Goal: Information Seeking & Learning: Learn about a topic

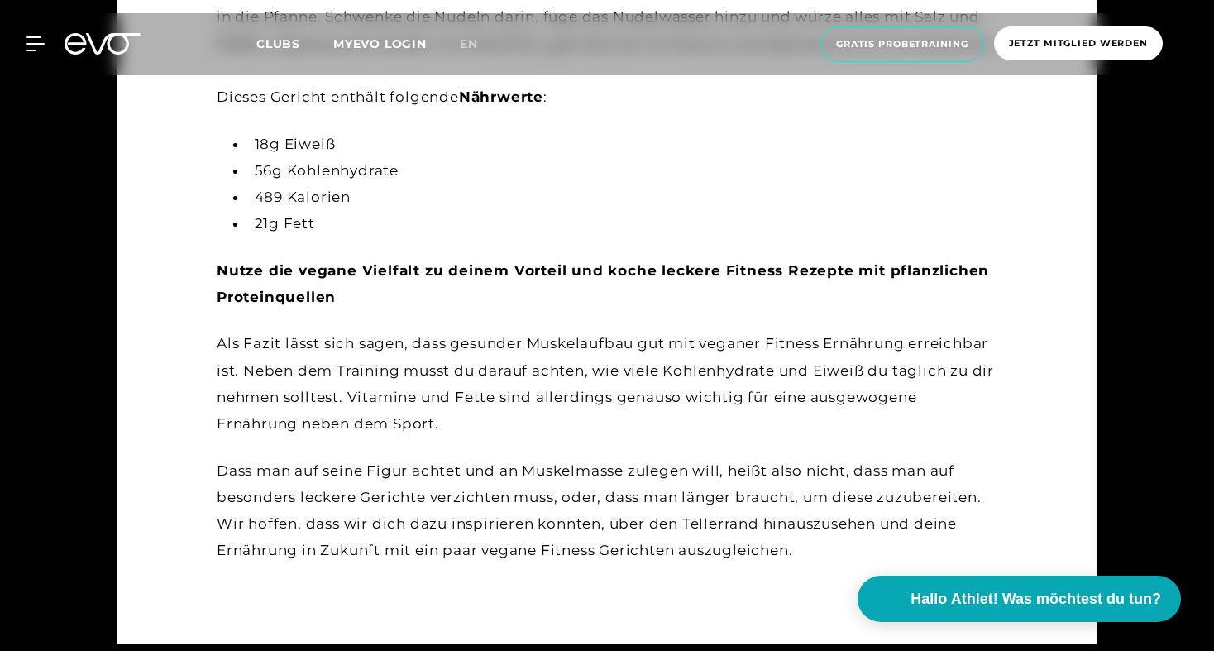
scroll to position [5672, 0]
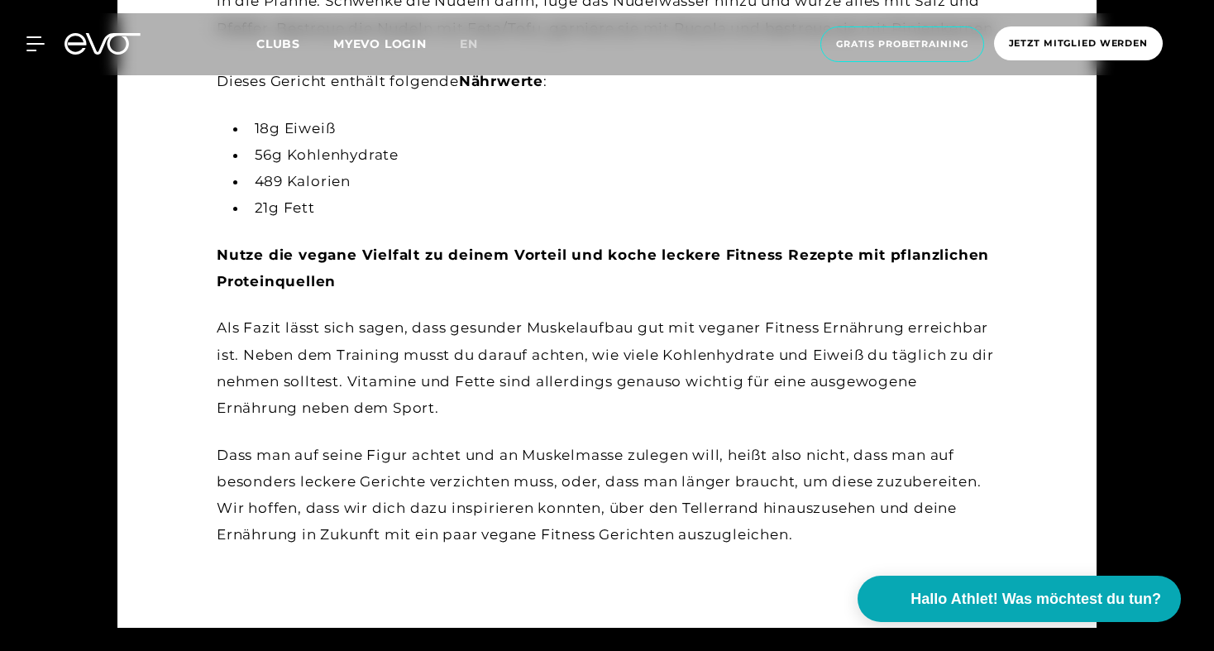
click at [298, 221] on li "21g Fett" at bounding box center [622, 207] width 750 height 26
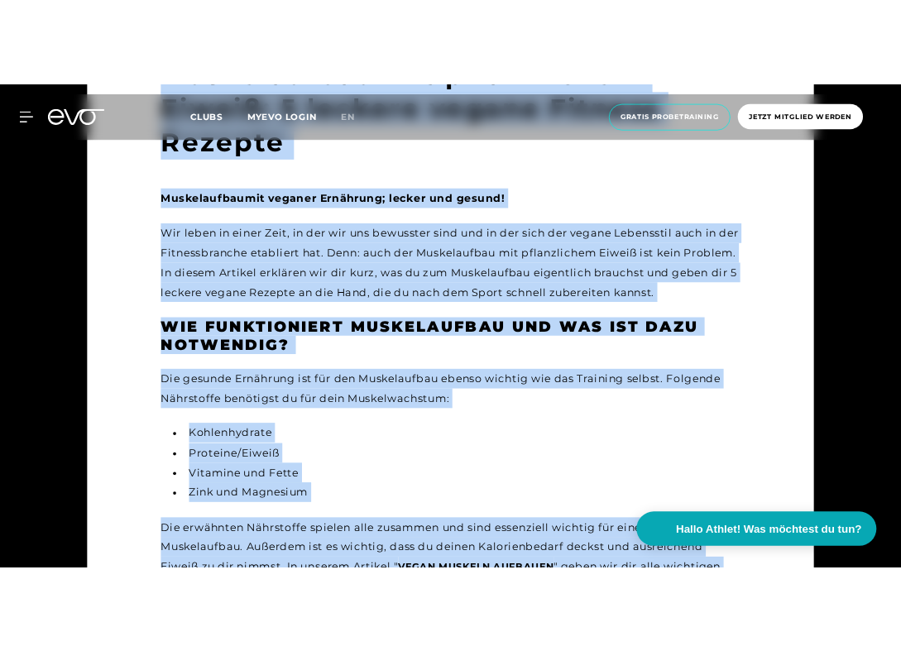
scroll to position [0, 0]
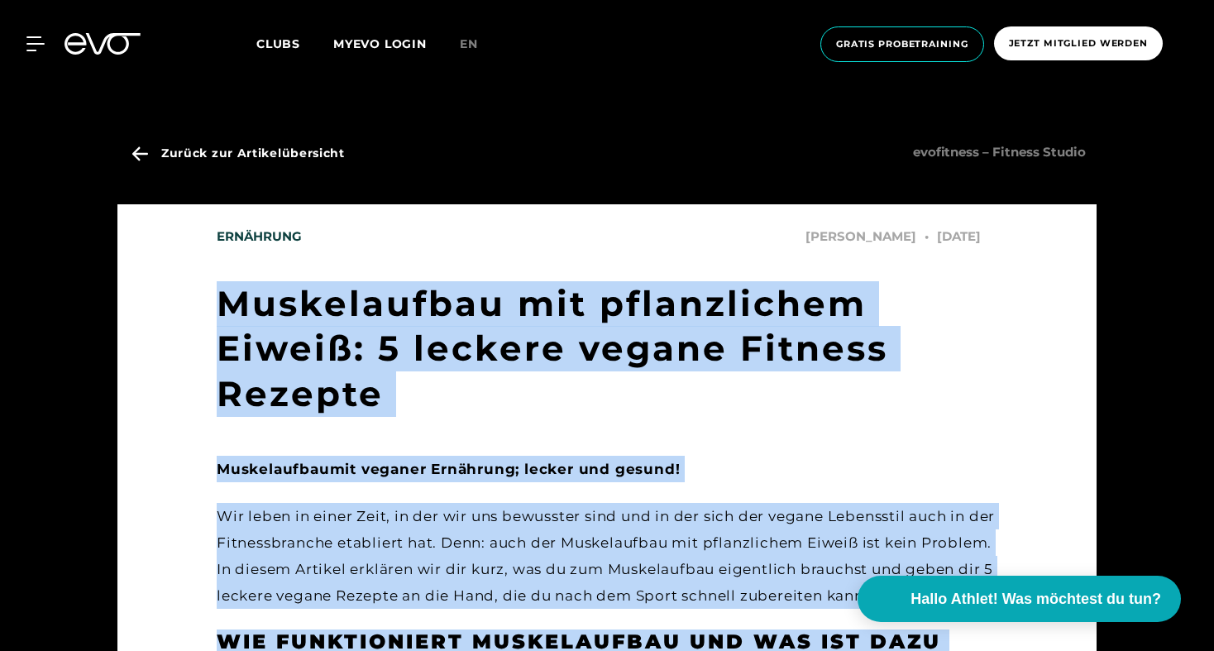
drag, startPoint x: 298, startPoint y: 233, endPoint x: 263, endPoint y: 330, distance: 102.8
copy main "Loremipsumdo sit ametconsecte Adipis: 5 elitsed doeius Tempori Utlabor Etdolore…"
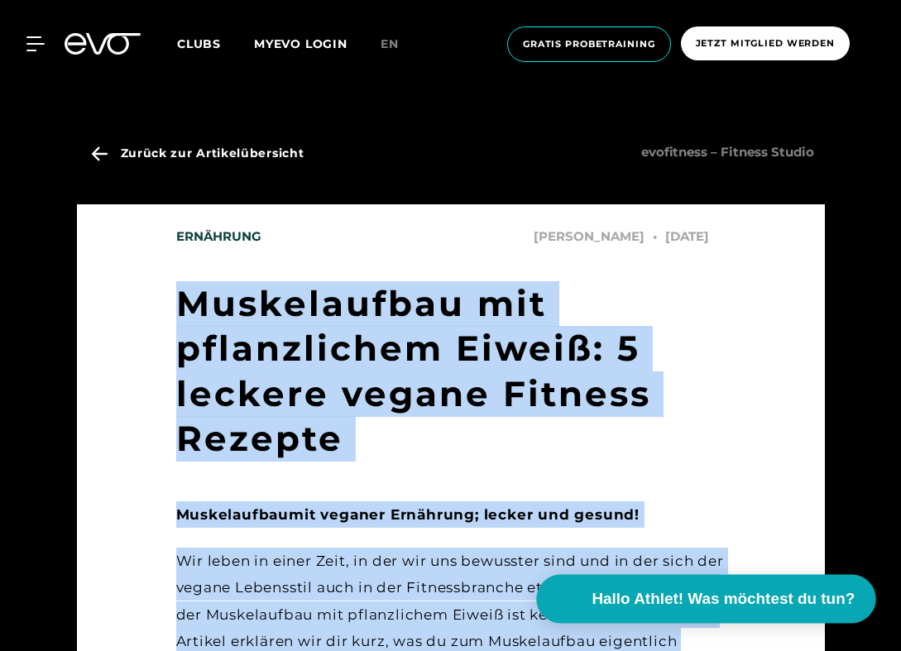
click at [579, 606] on video at bounding box center [562, 599] width 38 height 38
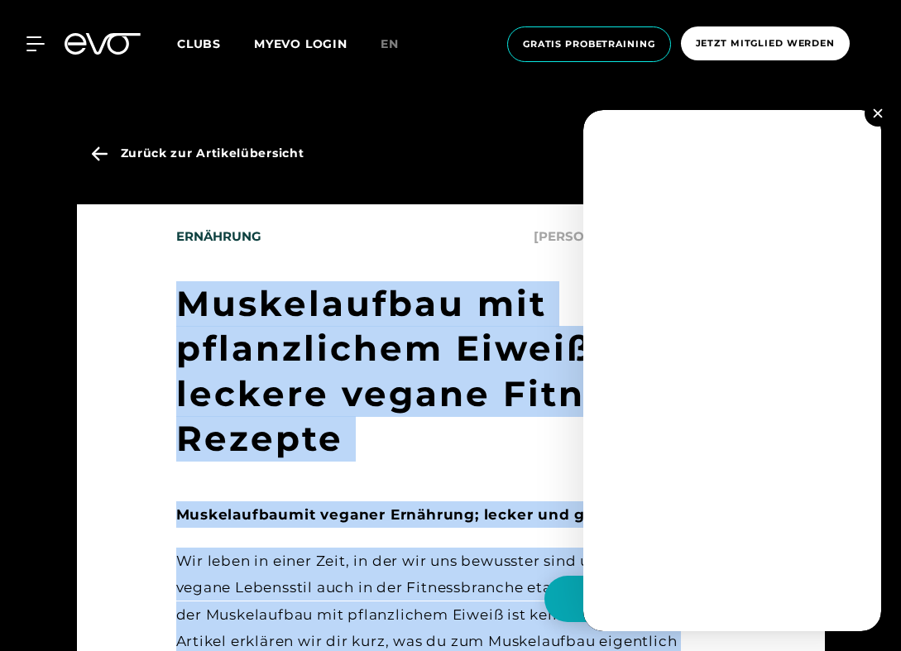
click at [878, 110] on img at bounding box center [876, 112] width 9 height 9
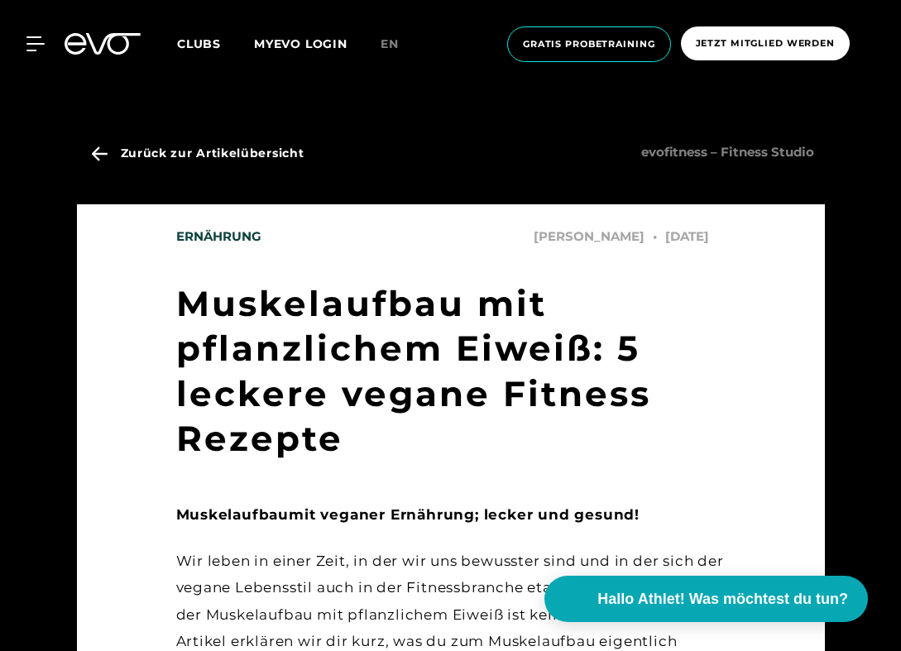
click at [231, 303] on h1 "Muskelaufbau mit pflanzlichem Eiweiß: 5 leckere vegane Fitness Rezepte" at bounding box center [450, 371] width 549 height 180
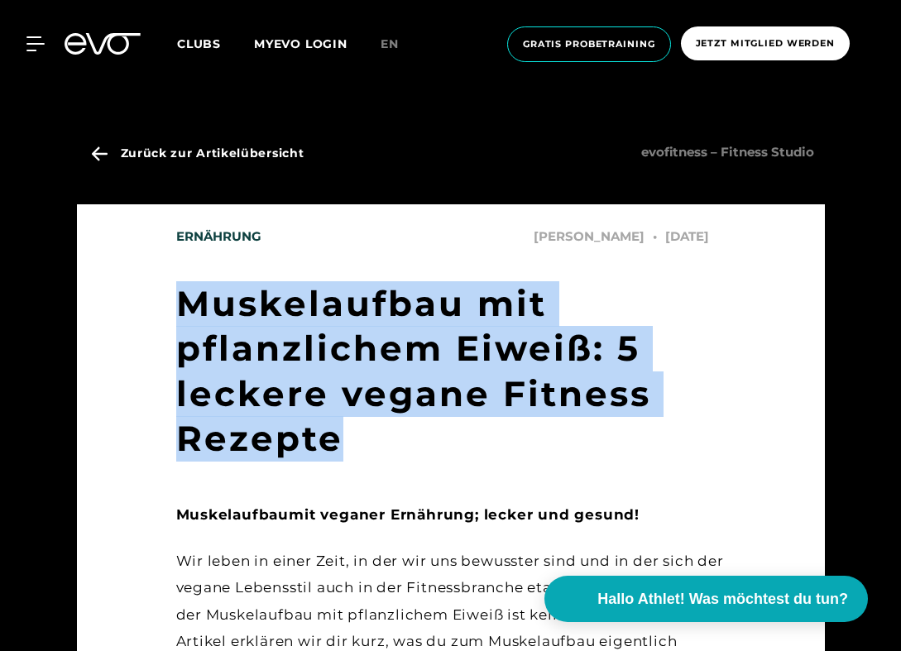
drag, startPoint x: 231, startPoint y: 303, endPoint x: 276, endPoint y: 441, distance: 144.6
click at [276, 441] on h1 "Muskelaufbau mit pflanzlichem Eiweiß: 5 leckere vegane Fitness Rezepte" at bounding box center [450, 371] width 549 height 180
copy h1 "Muskelaufbau mit pflanzlichem Eiweiß: 5 leckere vegane Fitness Rezepte"
